Goal: Transaction & Acquisition: Subscribe to service/newsletter

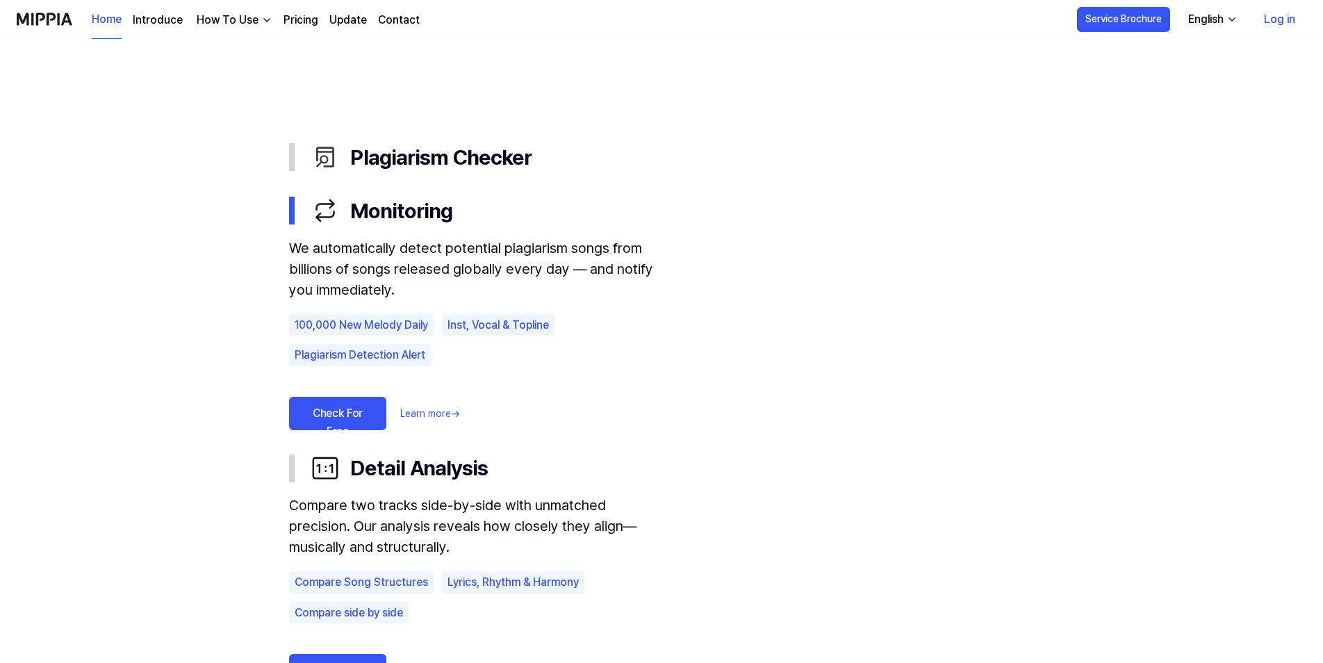
scroll to position [625, 0]
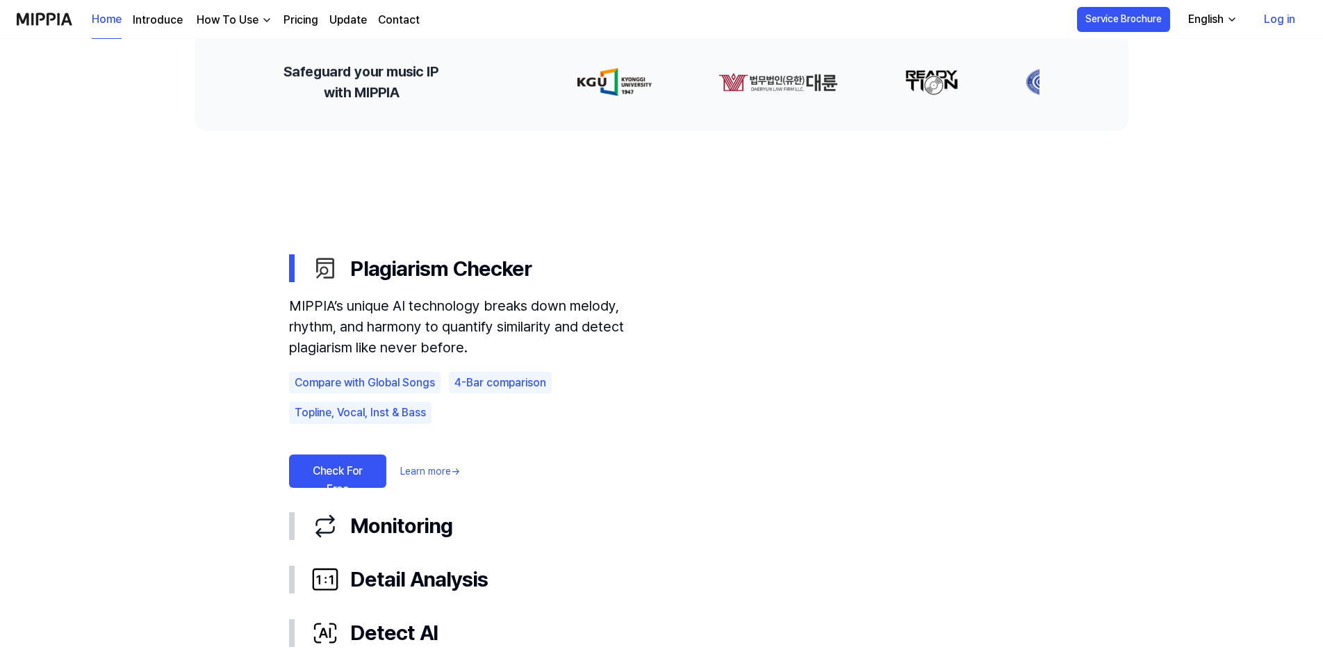
click at [357, 471] on link "Check For Free" at bounding box center [337, 470] width 97 height 33
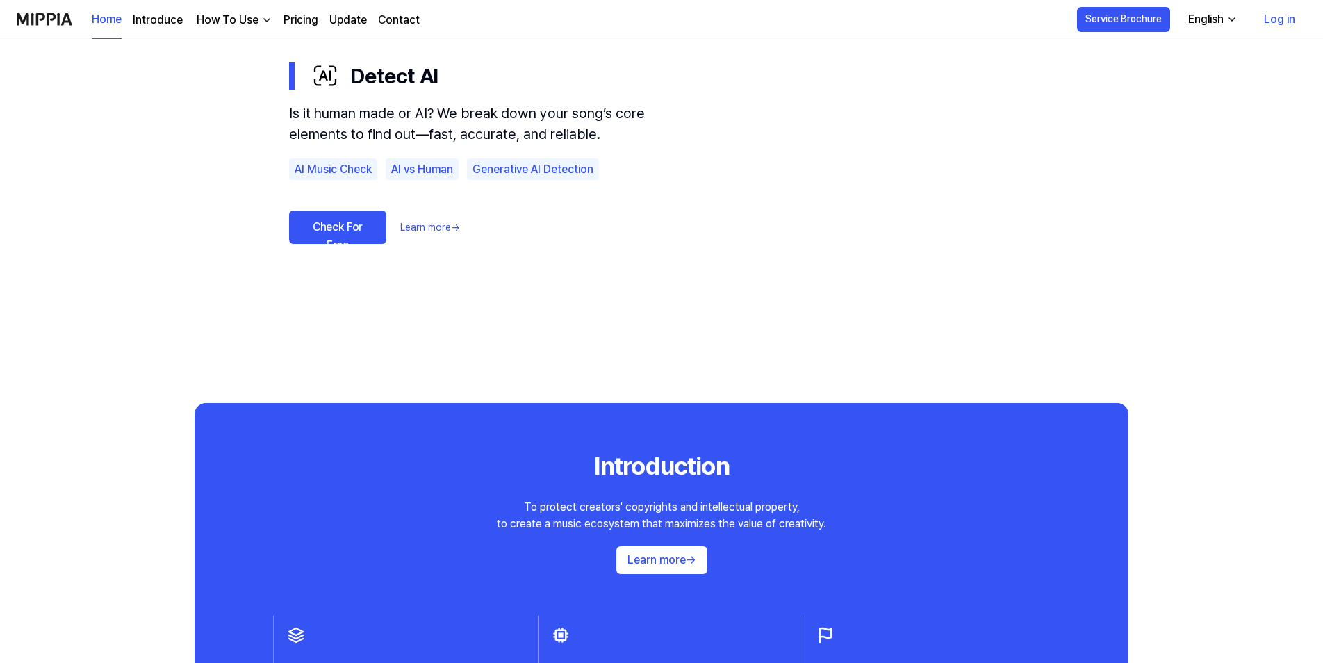
scroll to position [973, 0]
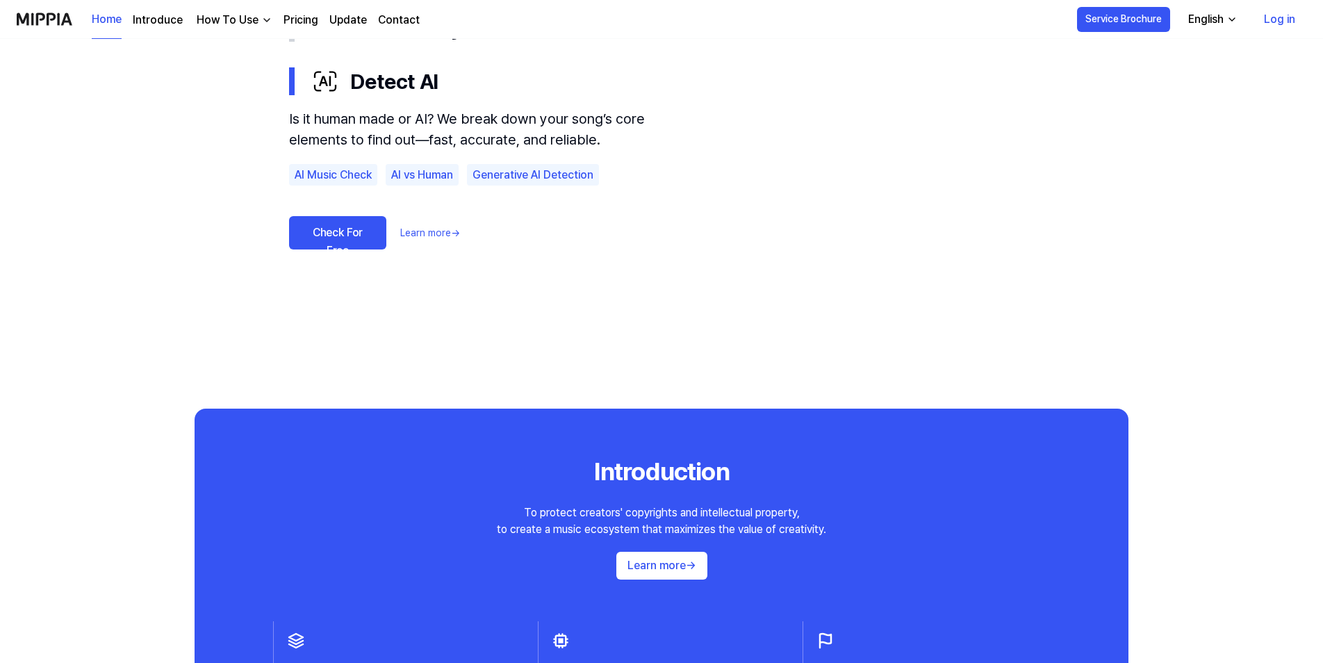
click at [359, 236] on link "Check For Free" at bounding box center [337, 232] width 97 height 33
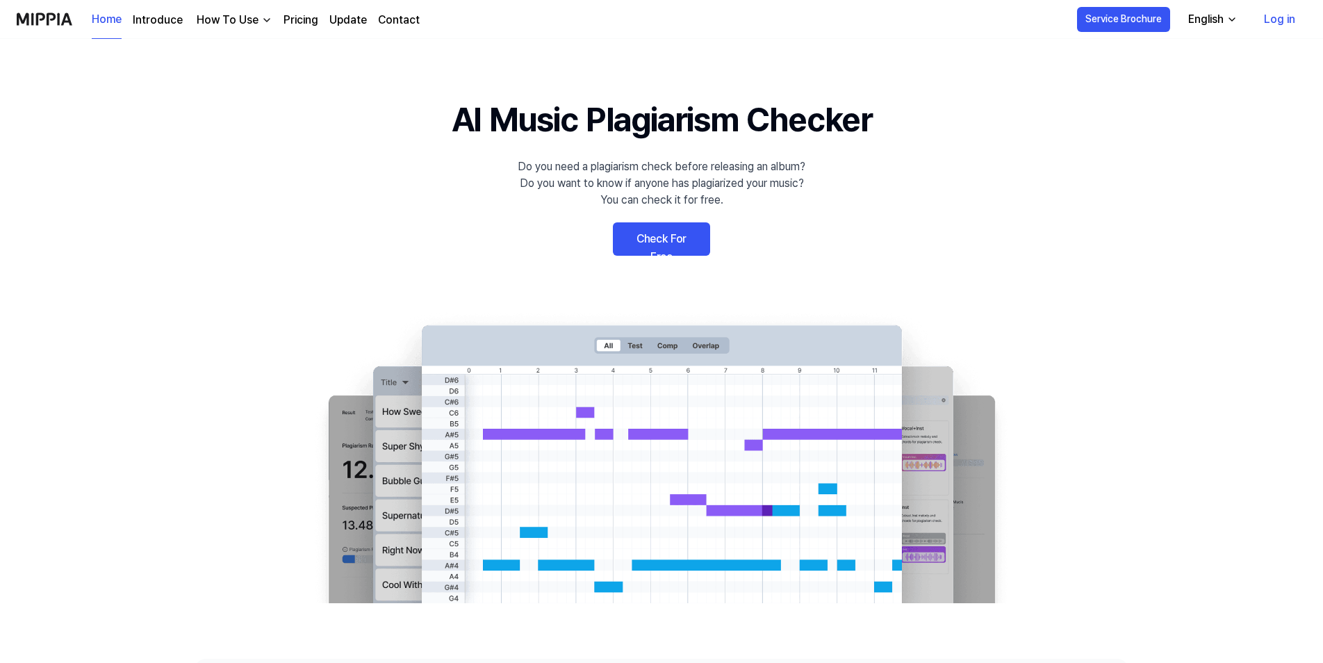
scroll to position [973, 0]
